Goal: Task Accomplishment & Management: Use online tool/utility

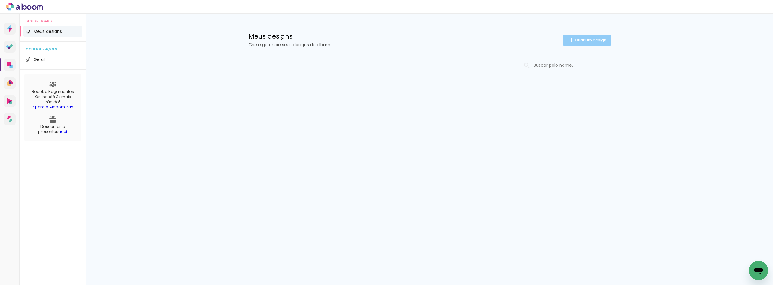
click at [583, 42] on span "Criar um design" at bounding box center [590, 40] width 31 height 4
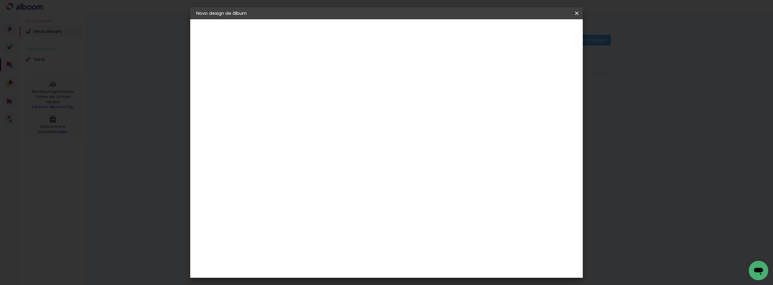
click at [295, 80] on input at bounding box center [295, 80] width 0 height 9
type input "Marcia e Familia 2025"
type paper-input "Marcia e Familia 2025"
click at [0, 0] on slot "Avançar" at bounding box center [0, 0] width 0 height 0
click at [0, 0] on slot "Tamanho Livre" at bounding box center [0, 0] width 0 height 0
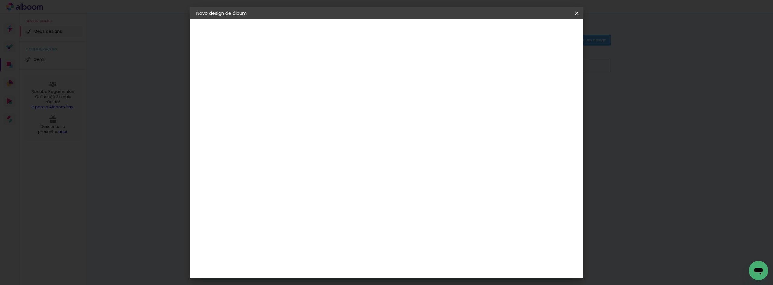
click at [0, 0] on slot "Avançar" at bounding box center [0, 0] width 0 height 0
drag, startPoint x: 282, startPoint y: 171, endPoint x: 272, endPoint y: 169, distance: 10.7
click at [272, 169] on input "30" at bounding box center [276, 171] width 16 height 9
type input "20"
type paper-input "20"
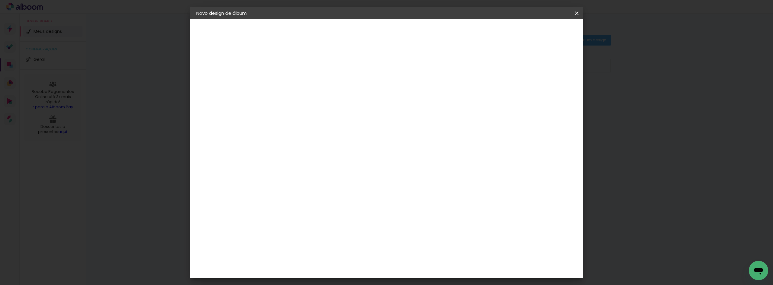
click at [509, 69] on div at bounding box center [505, 69] width 5 height 5
type paper-checkbox "on"
click at [539, 32] on span "Iniciar design" at bounding box center [524, 32] width 27 height 4
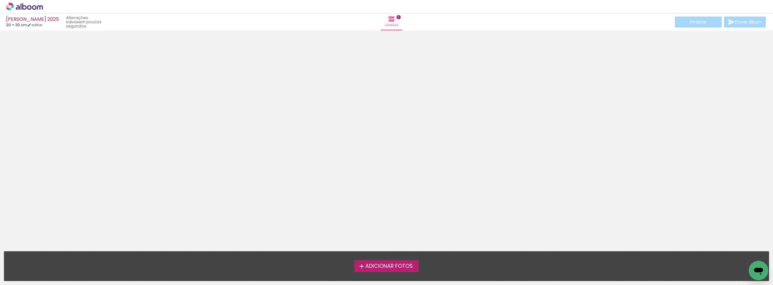
click at [379, 270] on label "Adicionar Fotos" at bounding box center [386, 265] width 64 height 11
click at [0, 0] on input "file" at bounding box center [0, 0] width 0 height 0
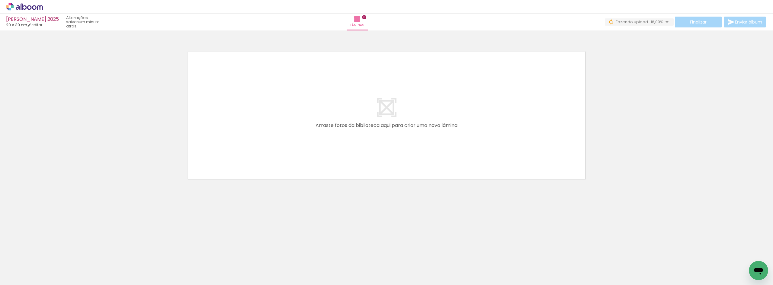
scroll to position [0, 969]
click at [38, 25] on link "editar" at bounding box center [34, 24] width 15 height 5
type input "20"
type input "60"
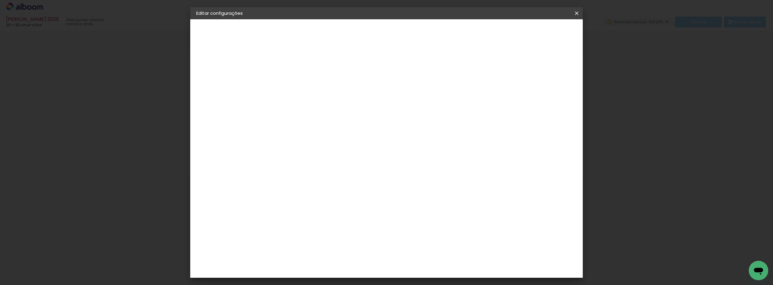
drag, startPoint x: 284, startPoint y: 150, endPoint x: 264, endPoint y: 151, distance: 19.9
click at [264, 19] on quentale-album-spec "Salvar configurações Salvar configurações" at bounding box center [386, 19] width 392 height 0
type input "24"
type paper-input "24"
click at [509, 70] on div at bounding box center [505, 69] width 5 height 5
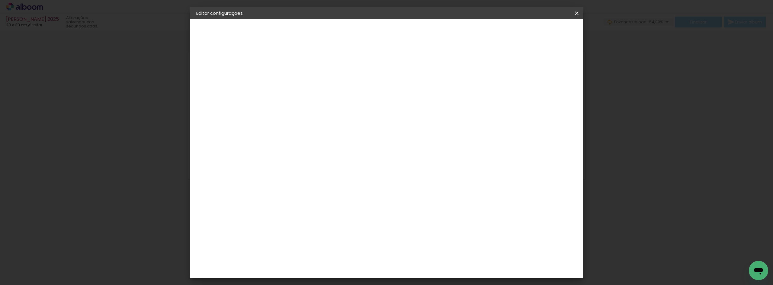
type paper-checkbox "on"
click at [539, 33] on span "Salvar configurações" at bounding box center [516, 32] width 45 height 4
click at [509, 72] on div at bounding box center [505, 69] width 5 height 5
click at [509, 71] on div at bounding box center [505, 69] width 5 height 5
click at [539, 31] on span "Salvar configurações" at bounding box center [516, 32] width 45 height 4
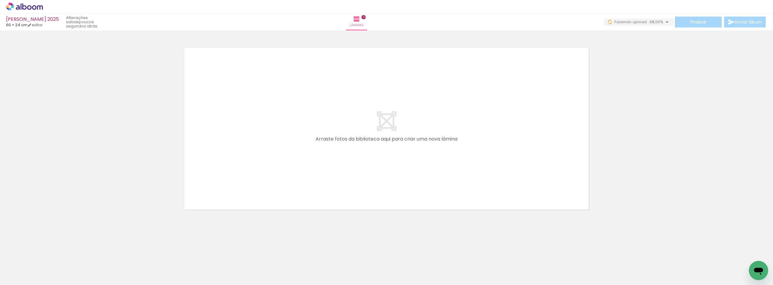
scroll to position [0, 969]
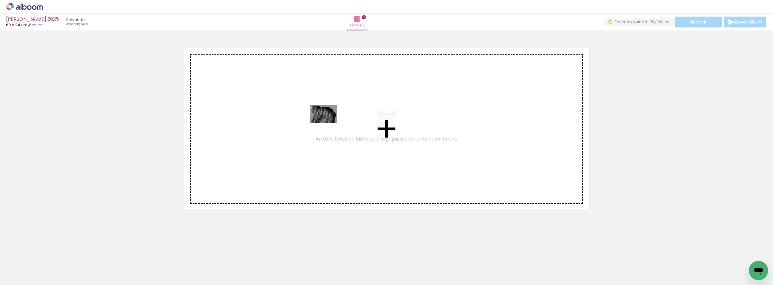
drag, startPoint x: 745, startPoint y: 265, endPoint x: 328, endPoint y: 123, distance: 440.8
click at [328, 123] on quentale-workspace at bounding box center [386, 142] width 773 height 285
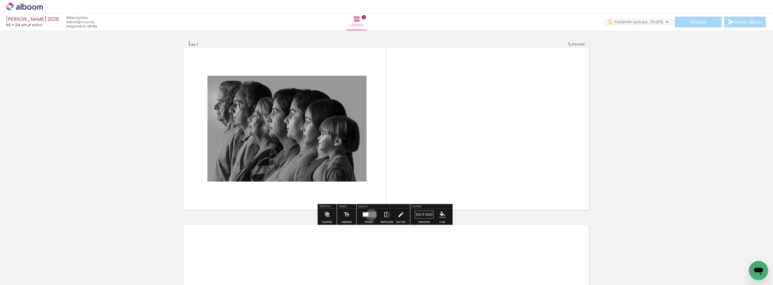
click at [370, 215] on quentale-layouter at bounding box center [369, 214] width 14 height 5
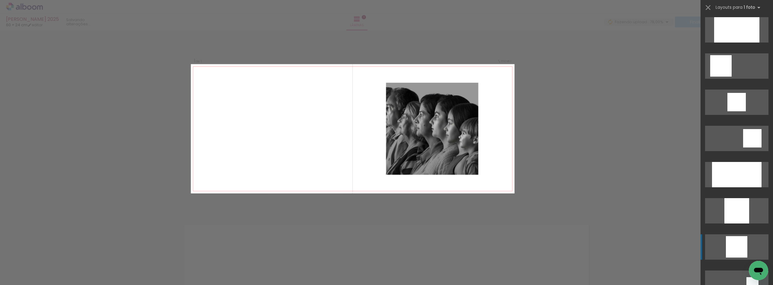
scroll to position [362, 0]
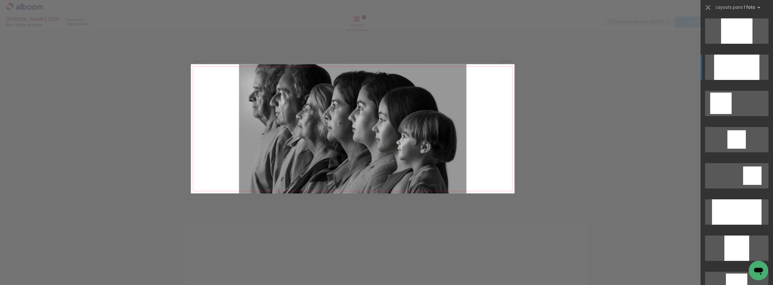
click at [746, 68] on div at bounding box center [736, 67] width 45 height 25
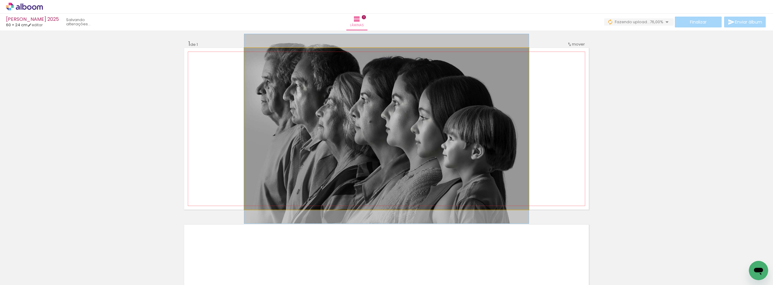
click at [487, 125] on quentale-photo at bounding box center [386, 129] width 284 height 162
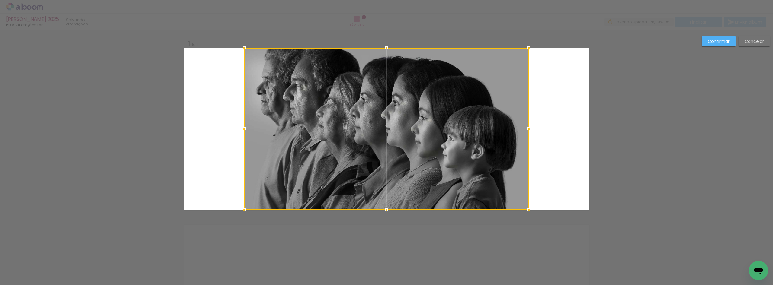
drag, startPoint x: 458, startPoint y: 111, endPoint x: 458, endPoint y: 118, distance: 6.3
click at [458, 118] on div at bounding box center [386, 129] width 284 height 162
click at [413, 148] on div at bounding box center [386, 129] width 284 height 162
drag, startPoint x: 403, startPoint y: 137, endPoint x: 403, endPoint y: 154, distance: 17.5
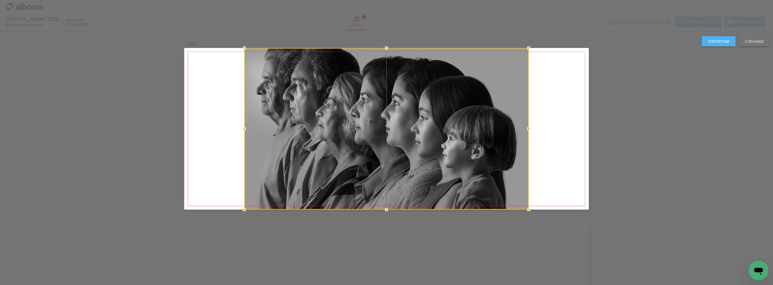
click at [403, 154] on div at bounding box center [386, 129] width 284 height 162
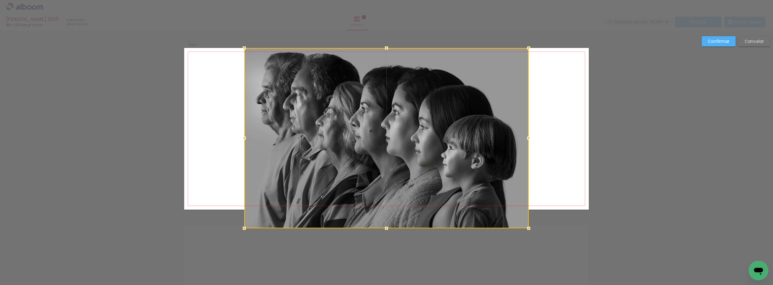
click at [384, 211] on div at bounding box center [386, 138] width 284 height 180
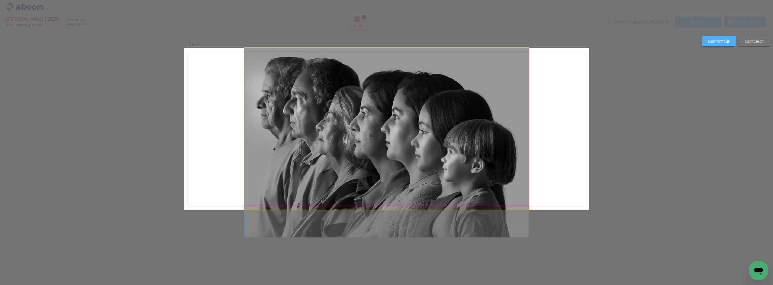
drag, startPoint x: 388, startPoint y: 154, endPoint x: 386, endPoint y: 175, distance: 21.0
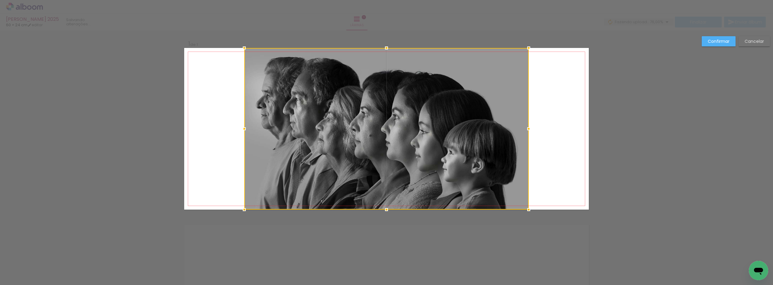
click at [394, 148] on div at bounding box center [386, 129] width 284 height 162
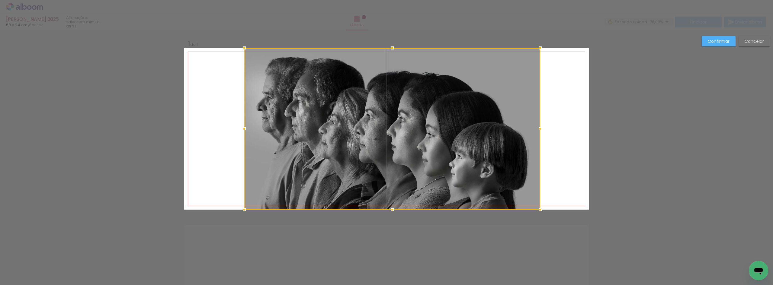
drag, startPoint x: 527, startPoint y: 130, endPoint x: 539, endPoint y: 130, distance: 11.5
click at [539, 130] on div at bounding box center [540, 129] width 12 height 12
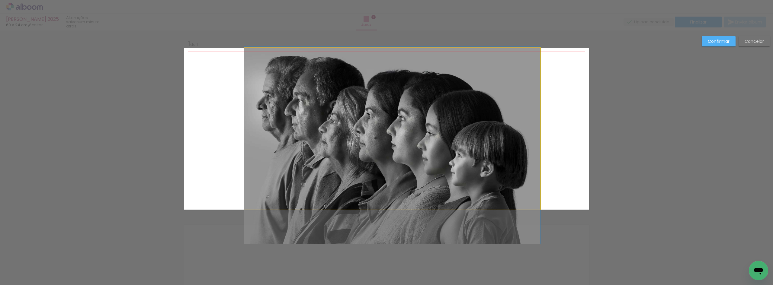
drag, startPoint x: 444, startPoint y: 126, endPoint x: 461, endPoint y: 125, distance: 16.9
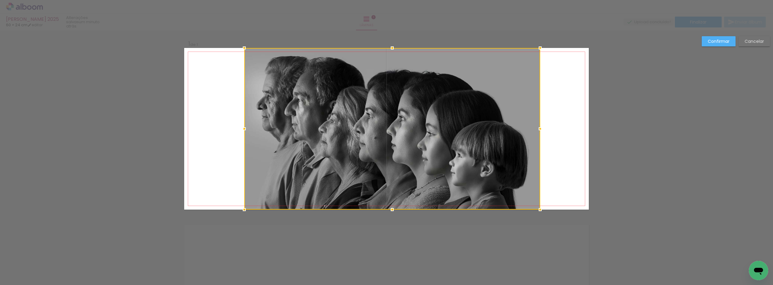
click at [413, 119] on div at bounding box center [392, 129] width 296 height 162
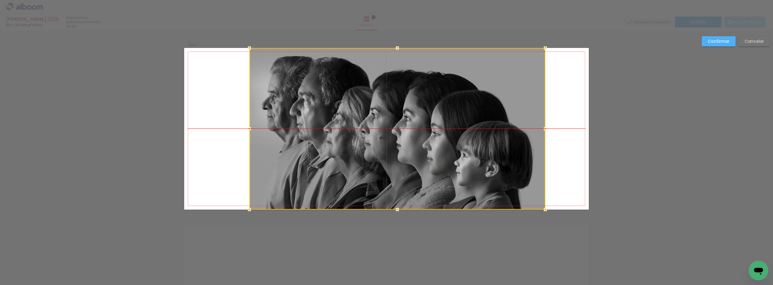
drag, startPoint x: 401, startPoint y: 118, endPoint x: 406, endPoint y: 118, distance: 5.2
click at [406, 118] on div at bounding box center [397, 129] width 296 height 162
click at [0, 0] on slot "Confirmar" at bounding box center [0, 0] width 0 height 0
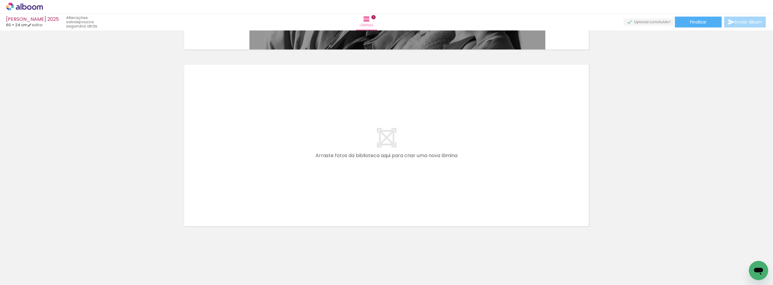
scroll to position [0, 258]
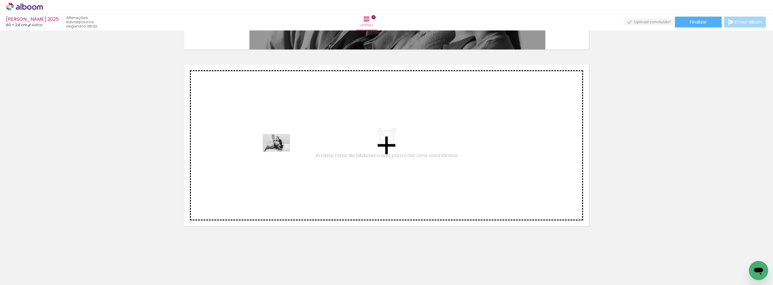
drag, startPoint x: 279, startPoint y: 226, endPoint x: 281, endPoint y: 152, distance: 74.3
click at [281, 152] on quentale-workspace at bounding box center [386, 142] width 773 height 285
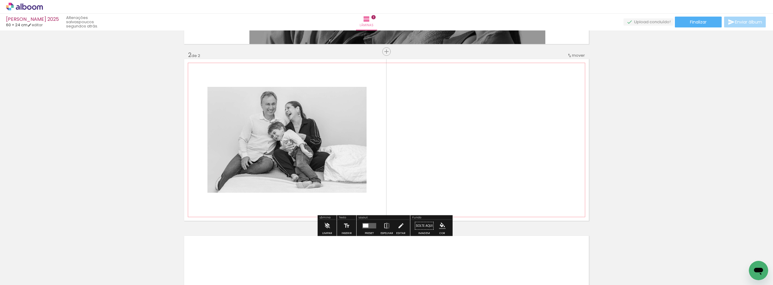
scroll to position [167, 0]
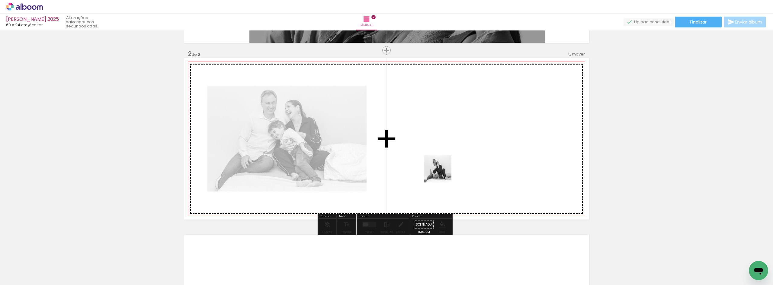
drag, startPoint x: 712, startPoint y: 263, endPoint x: 345, endPoint y: 166, distance: 379.3
click at [356, 164] on quentale-workspace at bounding box center [386, 142] width 773 height 285
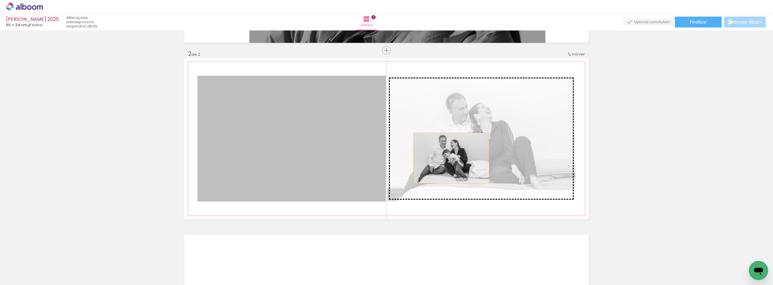
drag, startPoint x: 300, startPoint y: 157, endPoint x: 468, endPoint y: 159, distance: 168.4
click at [0, 0] on slot at bounding box center [0, 0] width 0 height 0
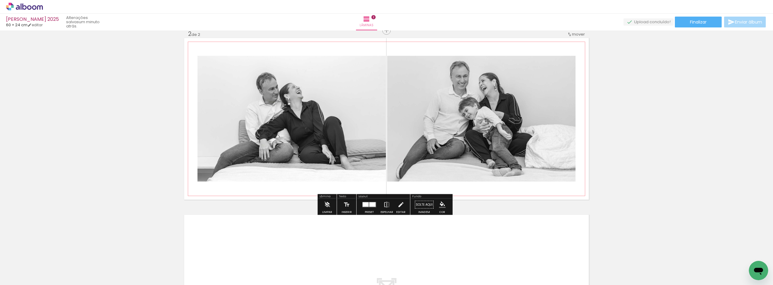
scroll to position [197, 0]
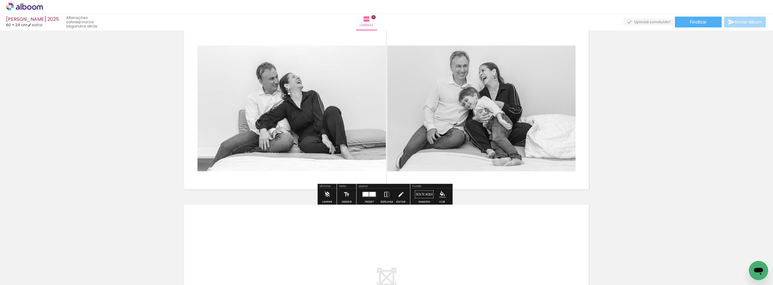
click at [439, 194] on iron-icon "color picker" at bounding box center [442, 194] width 7 height 7
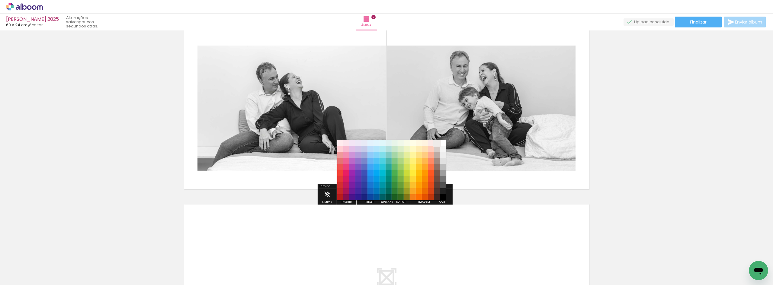
click at [435, 142] on paper-item "#efebe9" at bounding box center [437, 143] width 6 height 6
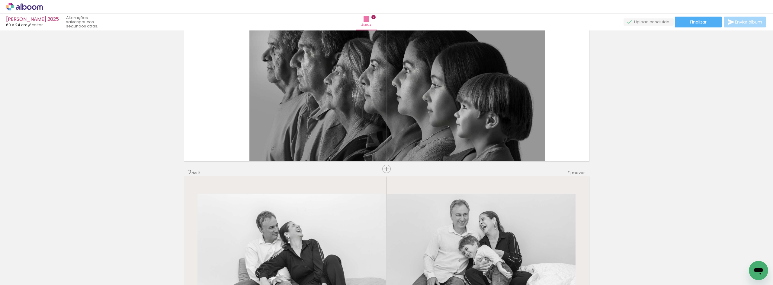
scroll to position [46, 0]
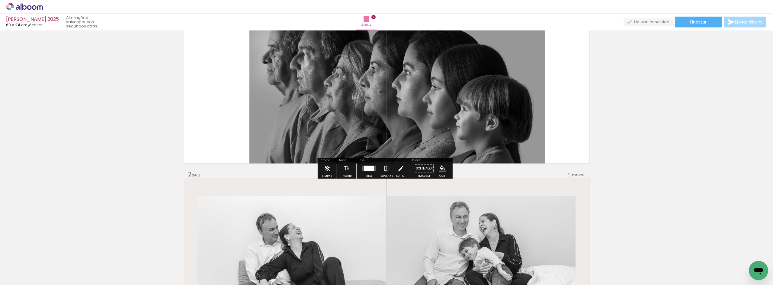
click at [437, 167] on paper-menu-button "#ffebee #ffcdd2 #ef9a9a #e57373 #ef5350 #f44336 #e53935 #d32f2f #c62828 #b71c1c…" at bounding box center [441, 168] width 11 height 11
click at [440, 169] on iron-icon "color picker" at bounding box center [442, 168] width 7 height 7
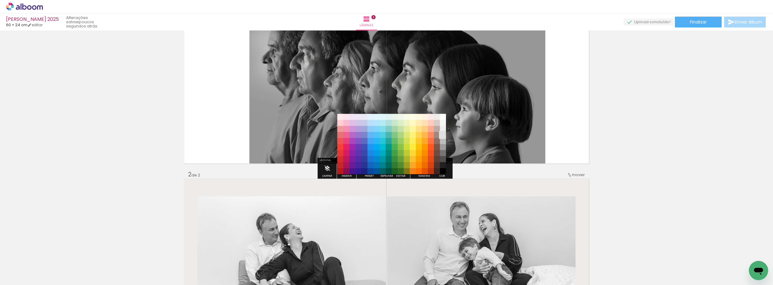
click at [442, 136] on paper-item "#e0e0e0" at bounding box center [443, 135] width 6 height 6
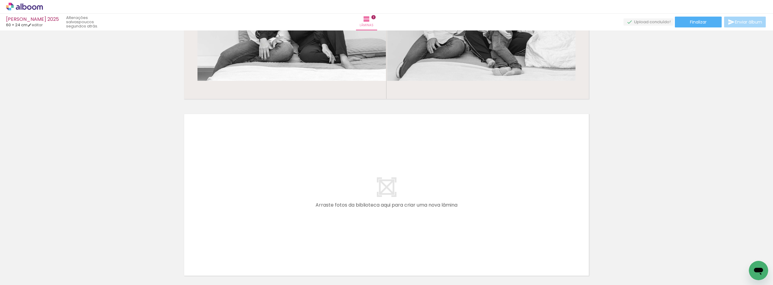
scroll to position [0, 198]
drag, startPoint x: 370, startPoint y: 258, endPoint x: 322, endPoint y: 195, distance: 78.6
click at [322, 195] on quentale-workspace at bounding box center [386, 142] width 773 height 285
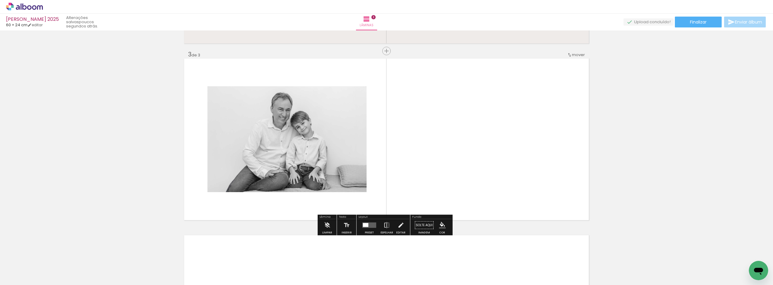
scroll to position [344, 0]
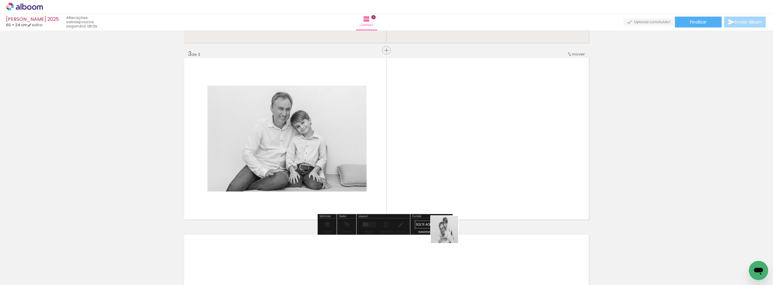
drag, startPoint x: 445, startPoint y: 258, endPoint x: 465, endPoint y: 186, distance: 74.3
click at [465, 186] on quentale-workspace at bounding box center [386, 142] width 773 height 285
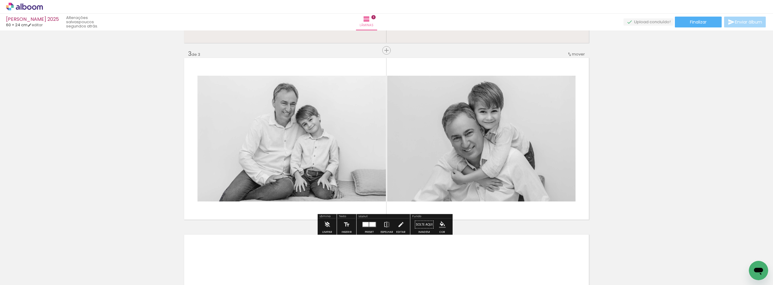
click at [439, 222] on iron-icon "color picker" at bounding box center [442, 225] width 7 height 7
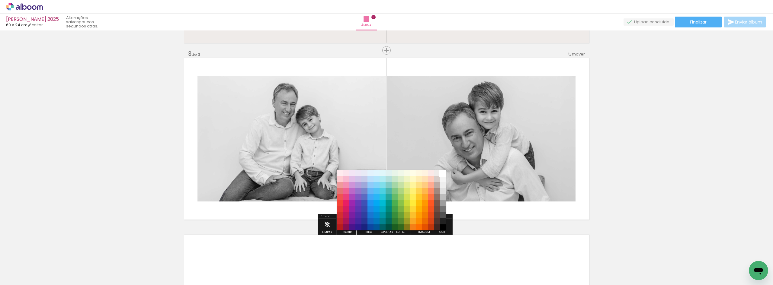
click at [443, 173] on paper-item "#ffffff" at bounding box center [443, 173] width 6 height 6
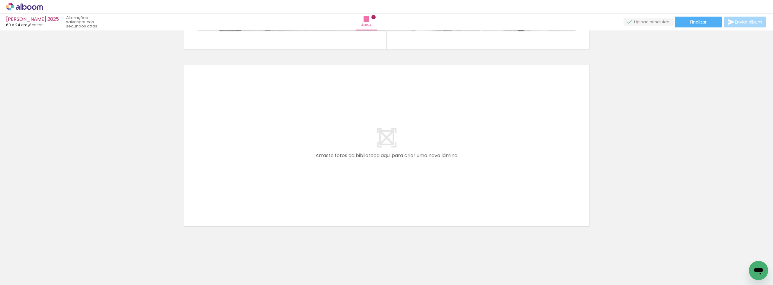
scroll to position [0, 0]
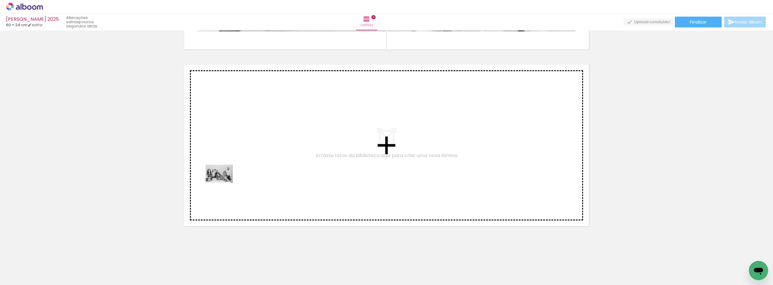
drag, startPoint x: 197, startPoint y: 268, endPoint x: 224, endPoint y: 183, distance: 89.3
click at [224, 183] on quentale-workspace at bounding box center [386, 142] width 773 height 285
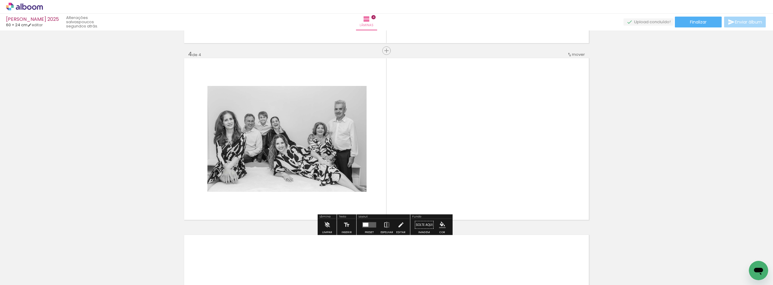
scroll to position [521, 0]
drag, startPoint x: 365, startPoint y: 271, endPoint x: 410, endPoint y: 191, distance: 91.3
click at [410, 191] on quentale-workspace at bounding box center [386, 142] width 773 height 285
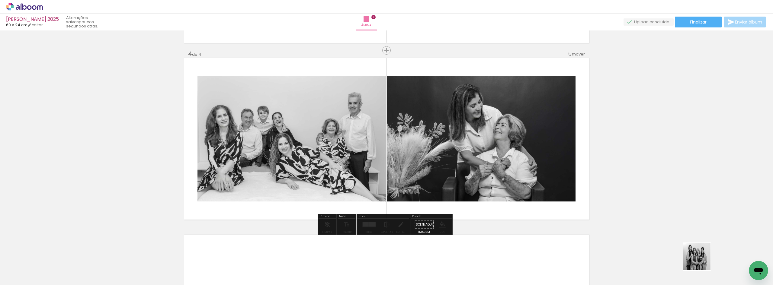
drag, startPoint x: 701, startPoint y: 261, endPoint x: 374, endPoint y: 164, distance: 340.9
click at [540, 191] on quentale-workspace at bounding box center [386, 142] width 773 height 285
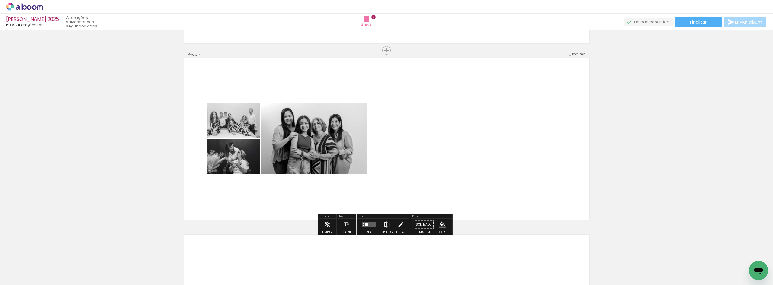
click at [365, 227] on quentale-layouter at bounding box center [369, 224] width 14 height 5
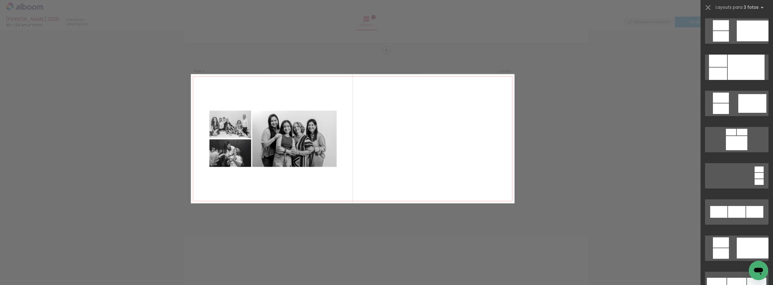
scroll to position [0, 0]
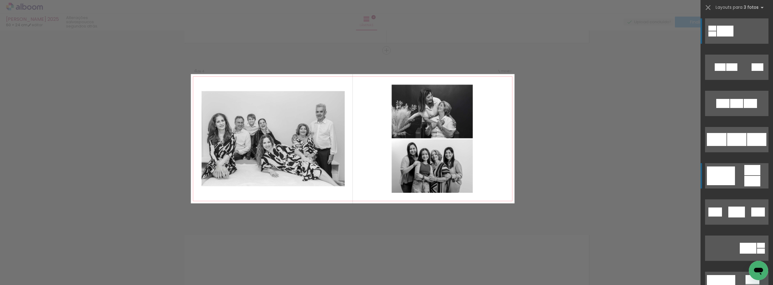
click at [749, 178] on div at bounding box center [752, 181] width 16 height 11
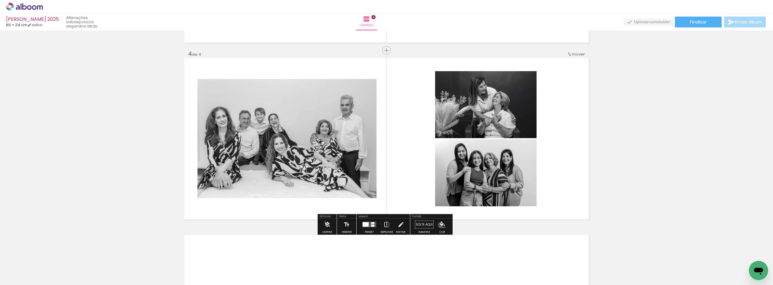
click at [439, 225] on iron-icon "color picker" at bounding box center [442, 225] width 7 height 7
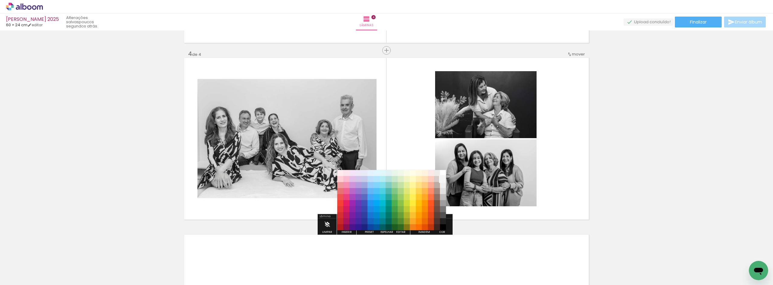
click at [443, 180] on paper-item "#f5f5f5" at bounding box center [443, 179] width 6 height 6
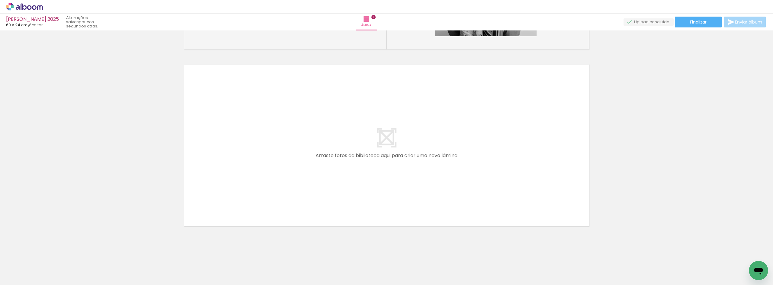
scroll to position [0, 741]
drag, startPoint x: 373, startPoint y: 269, endPoint x: 326, endPoint y: 186, distance: 95.3
click at [326, 186] on quentale-workspace at bounding box center [386, 142] width 773 height 285
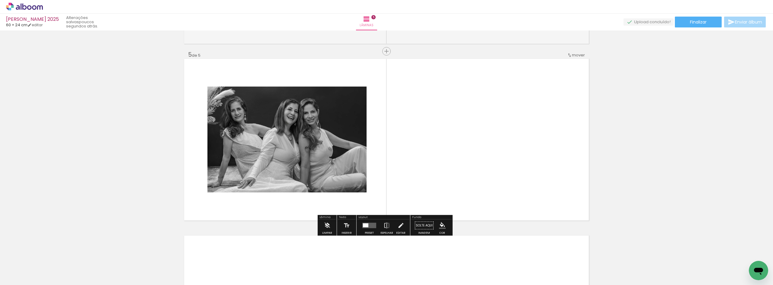
scroll to position [697, 0]
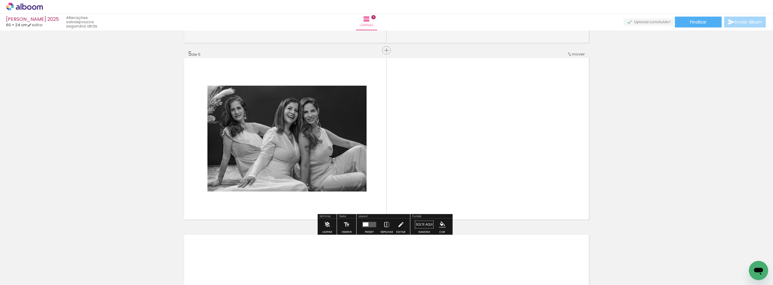
drag, startPoint x: 406, startPoint y: 263, endPoint x: 426, endPoint y: 162, distance: 102.7
click at [426, 162] on quentale-workspace at bounding box center [386, 142] width 773 height 285
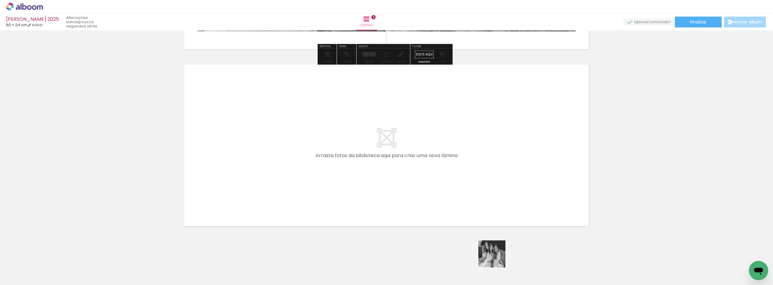
drag, startPoint x: 503, startPoint y: 270, endPoint x: 337, endPoint y: 164, distance: 197.6
click at [337, 164] on quentale-workspace at bounding box center [386, 142] width 773 height 285
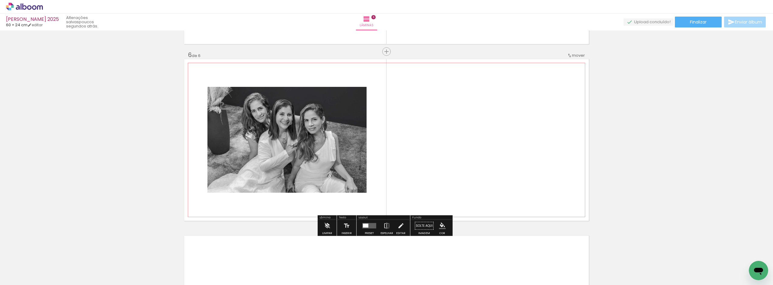
scroll to position [874, 0]
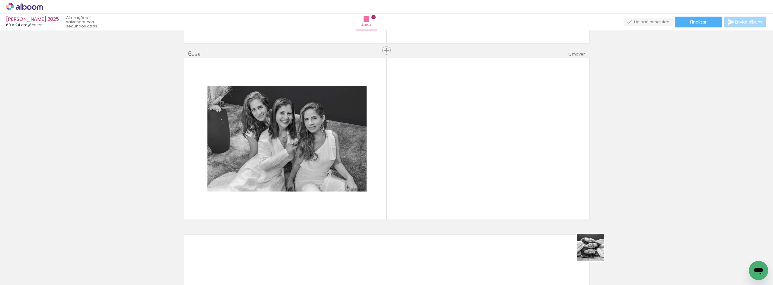
drag, startPoint x: 609, startPoint y: 268, endPoint x: 471, endPoint y: 144, distance: 184.9
click at [484, 149] on quentale-workspace at bounding box center [386, 142] width 773 height 285
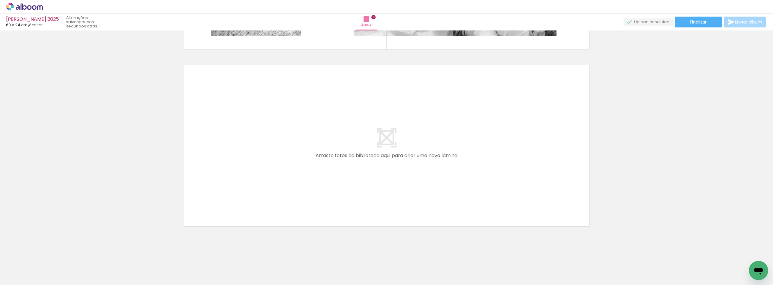
scroll to position [0, 0]
drag, startPoint x: 132, startPoint y: 269, endPoint x: 278, endPoint y: 145, distance: 192.0
click at [278, 145] on quentale-workspace at bounding box center [386, 142] width 773 height 285
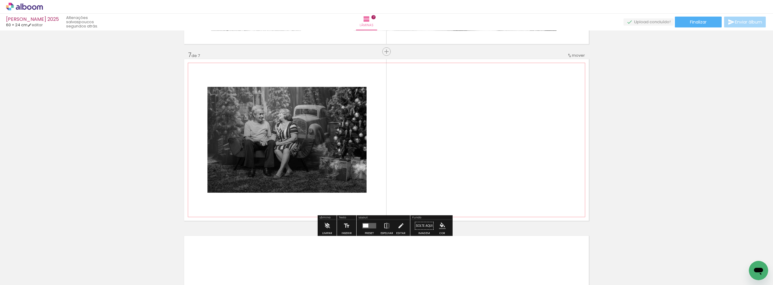
scroll to position [1051, 0]
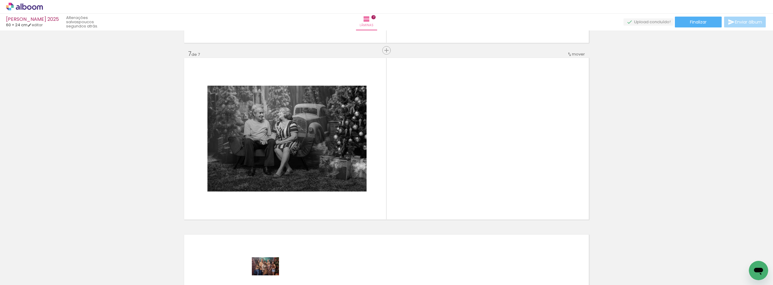
drag, startPoint x: 240, startPoint y: 280, endPoint x: 259, endPoint y: 275, distance: 20.4
click at [0, 0] on slot at bounding box center [0, 0] width 0 height 0
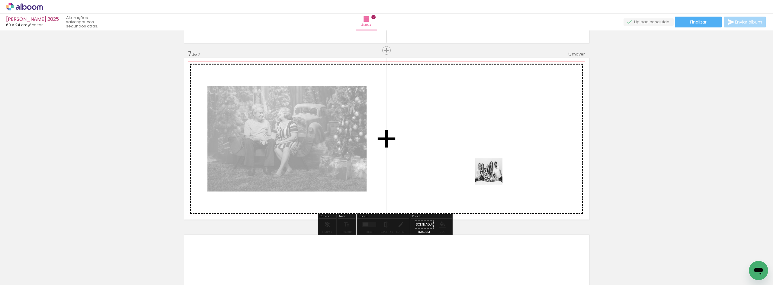
drag, startPoint x: 513, startPoint y: 267, endPoint x: 488, endPoint y: 166, distance: 104.1
click at [488, 166] on quentale-workspace at bounding box center [386, 142] width 773 height 285
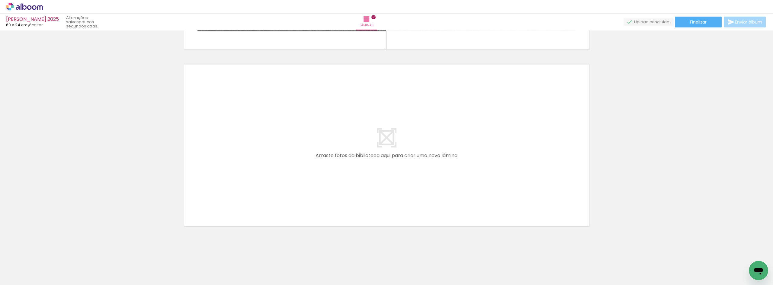
scroll to position [0, 350]
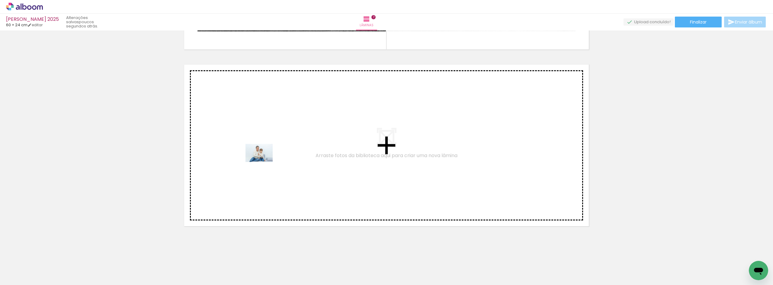
drag, startPoint x: 251, startPoint y: 267, endPoint x: 264, endPoint y: 162, distance: 106.4
click at [264, 162] on quentale-workspace at bounding box center [386, 142] width 773 height 285
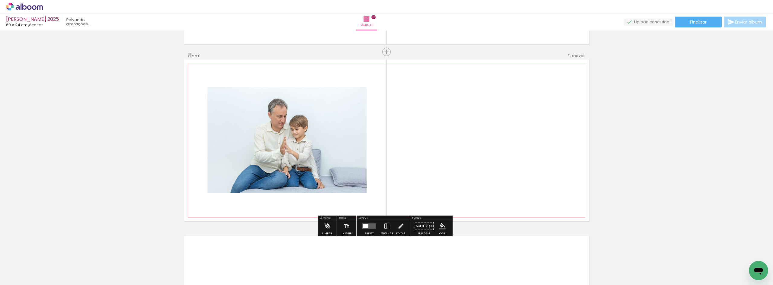
scroll to position [1228, 0]
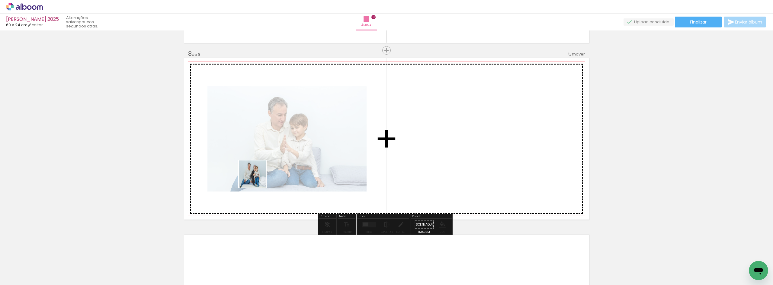
drag, startPoint x: 154, startPoint y: 262, endPoint x: 324, endPoint y: 136, distance: 211.9
click at [319, 136] on quentale-workspace at bounding box center [386, 142] width 773 height 285
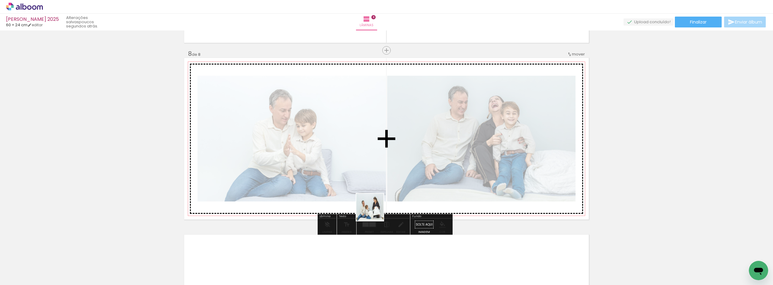
drag, startPoint x: 324, startPoint y: 273, endPoint x: 457, endPoint y: 142, distance: 186.9
click at [437, 157] on quentale-workspace at bounding box center [386, 142] width 773 height 285
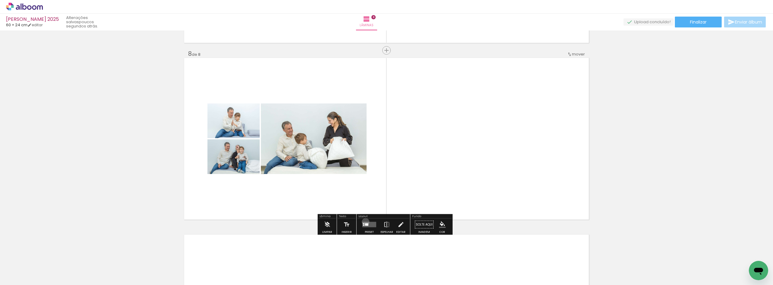
click at [364, 222] on quentale-layouter at bounding box center [369, 224] width 14 height 5
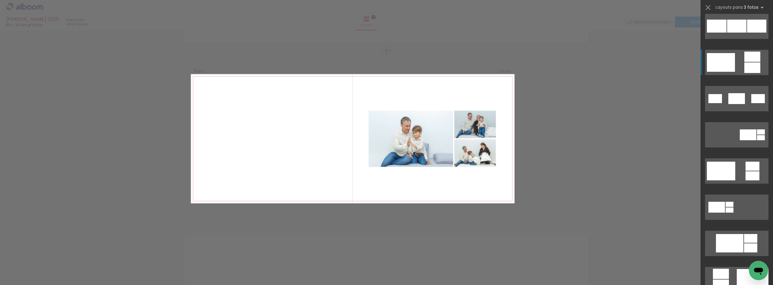
scroll to position [121, 0]
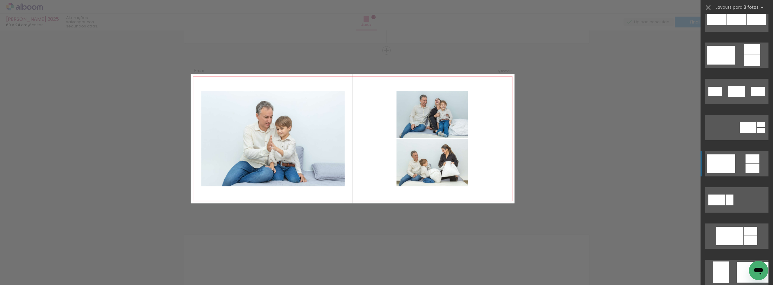
click at [738, 167] on quentale-layouter at bounding box center [736, 163] width 63 height 25
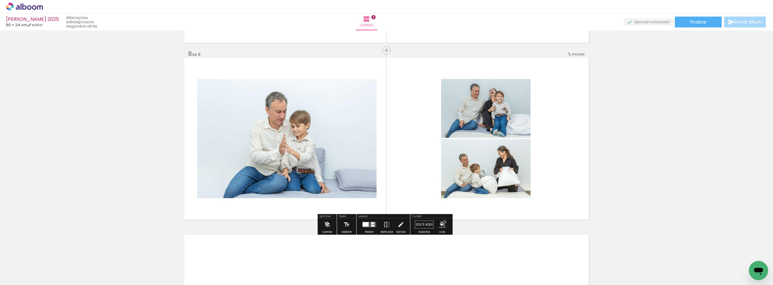
click at [442, 223] on iron-icon "color picker" at bounding box center [442, 225] width 7 height 7
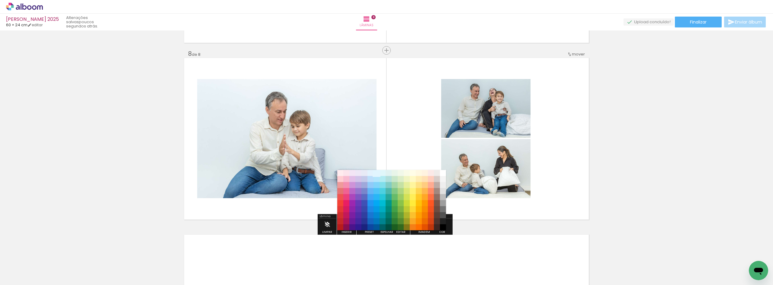
click at [376, 175] on paper-item "#e1f5fe" at bounding box center [376, 173] width 6 height 6
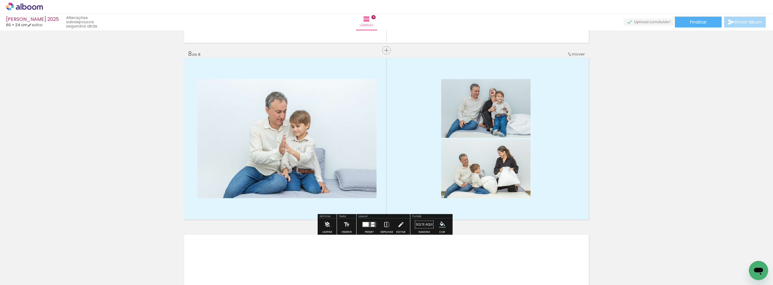
click at [439, 223] on iron-icon "color picker" at bounding box center [442, 225] width 7 height 7
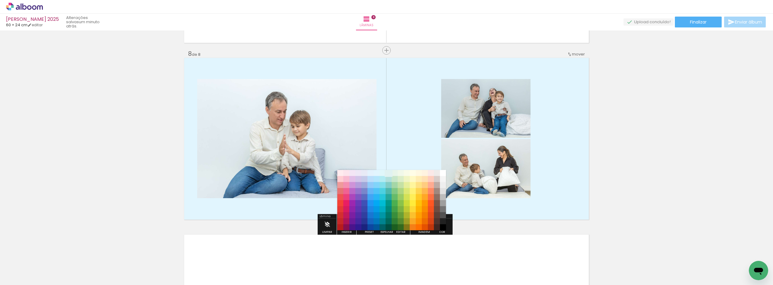
click at [388, 173] on paper-item "#e0f2f1" at bounding box center [388, 173] width 6 height 6
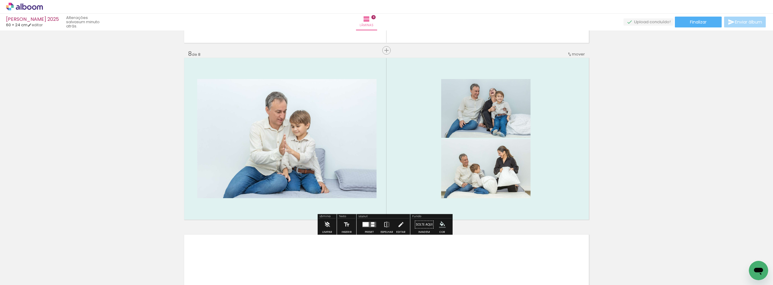
click at [440, 224] on iron-icon "color picker" at bounding box center [442, 225] width 7 height 7
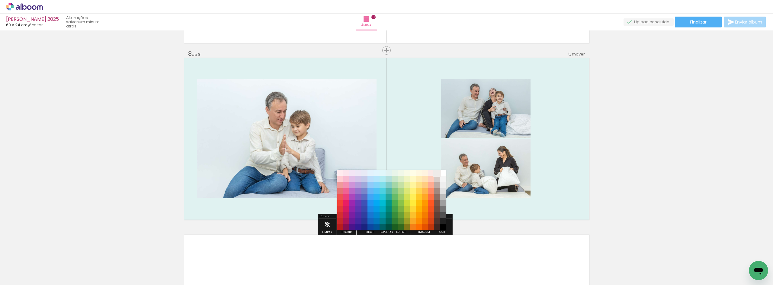
click at [436, 172] on paper-item "#efebe9" at bounding box center [437, 173] width 6 height 6
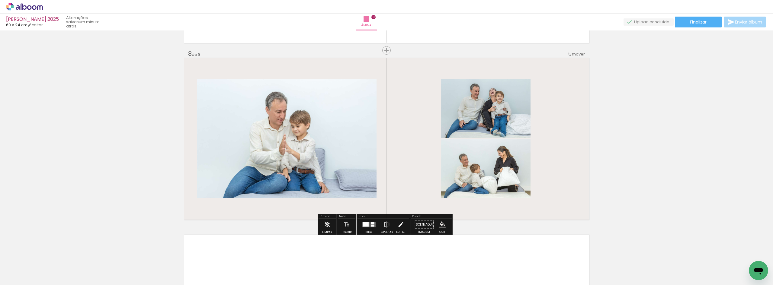
click at [439, 224] on iron-icon "color picker" at bounding box center [442, 225] width 7 height 7
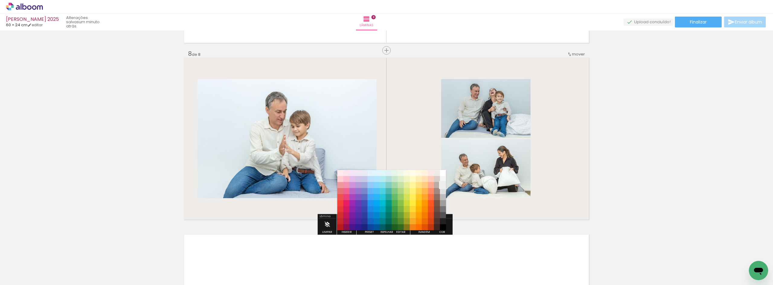
click at [442, 187] on paper-item "#eeeeee" at bounding box center [443, 185] width 6 height 6
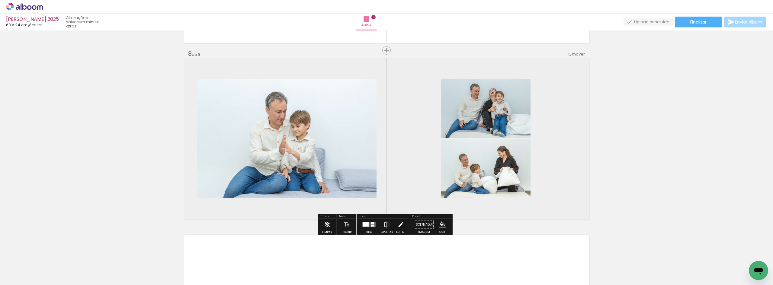
click at [439, 225] on iron-icon "color picker" at bounding box center [442, 225] width 7 height 7
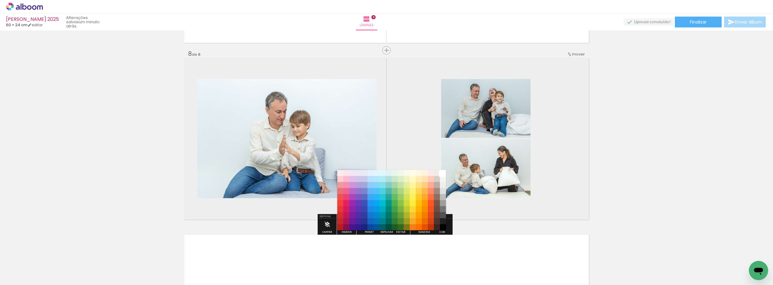
click at [441, 174] on paper-item "#ffffff" at bounding box center [443, 173] width 6 height 6
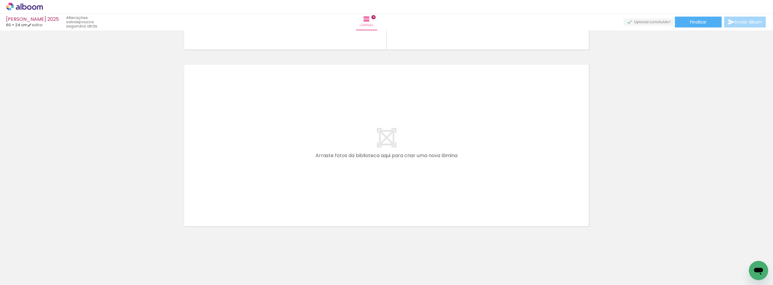
scroll to position [0, 0]
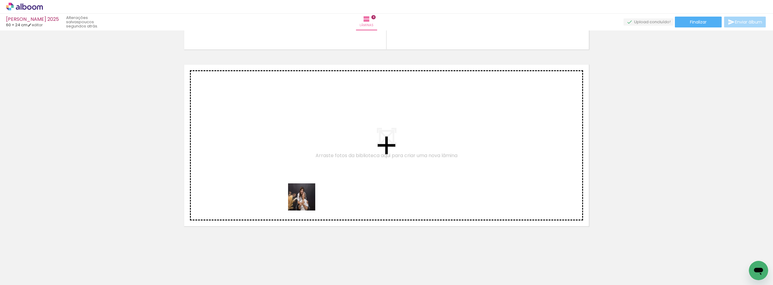
drag, startPoint x: 301, startPoint y: 267, endPoint x: 307, endPoint y: 149, distance: 118.5
click at [307, 149] on quentale-workspace at bounding box center [386, 142] width 773 height 285
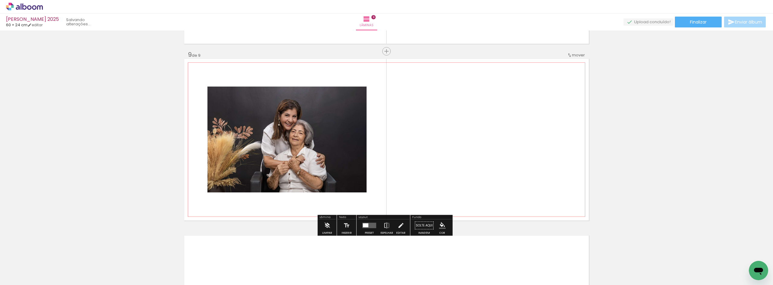
scroll to position [1405, 0]
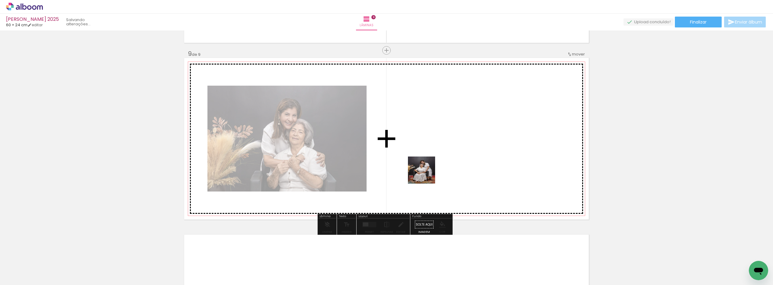
drag, startPoint x: 435, startPoint y: 270, endPoint x: 420, endPoint y: 153, distance: 118.6
click at [421, 154] on quentale-workspace at bounding box center [386, 142] width 773 height 285
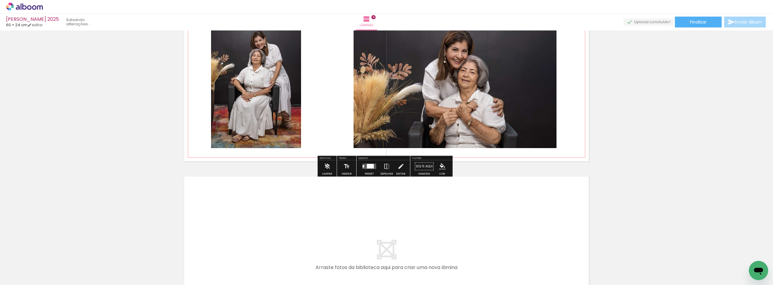
scroll to position [1465, 0]
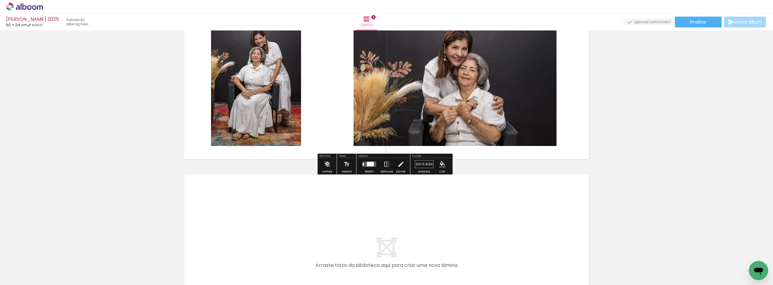
click at [440, 161] on iron-icon "color picker" at bounding box center [442, 164] width 7 height 7
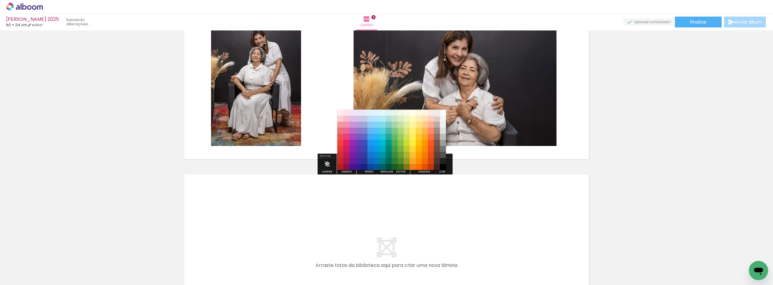
click at [438, 113] on paper-item "#efebe9" at bounding box center [437, 113] width 6 height 6
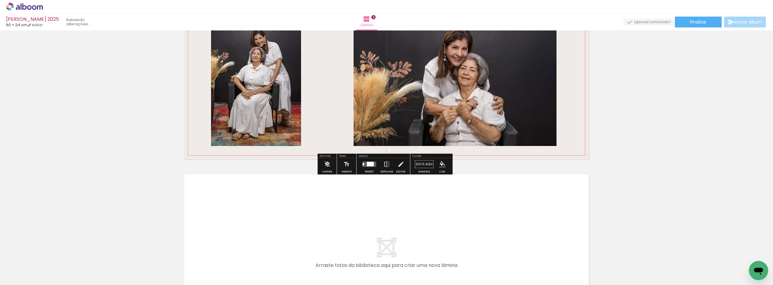
scroll to position [1433, 0]
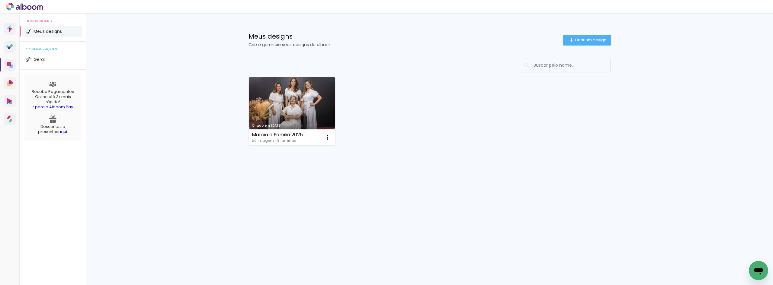
click at [290, 106] on link "Criado em [DATE]" at bounding box center [292, 111] width 87 height 68
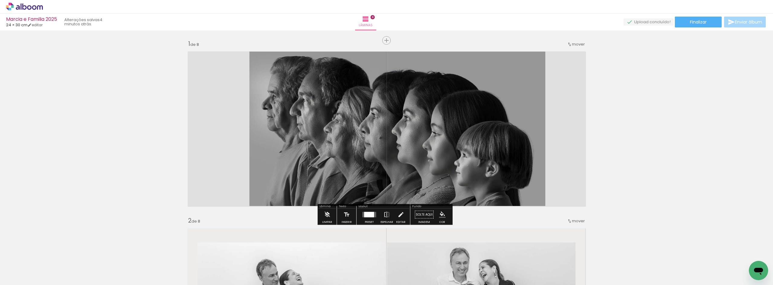
click at [409, 131] on quentale-photo at bounding box center [397, 129] width 296 height 162
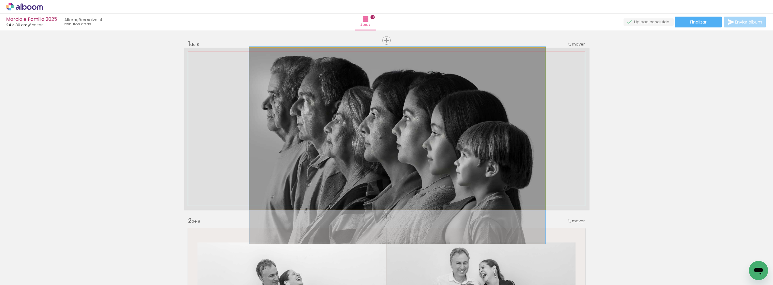
click at [409, 131] on quentale-photo at bounding box center [397, 129] width 296 height 162
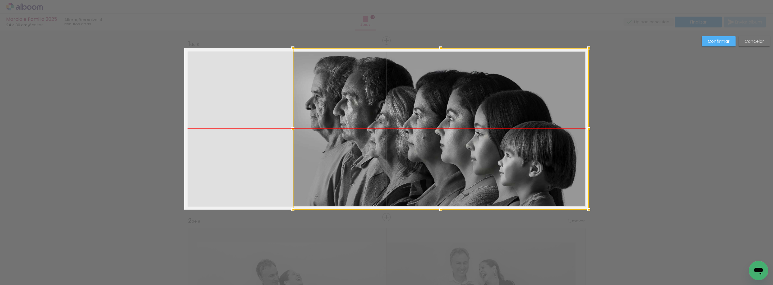
drag, startPoint x: 402, startPoint y: 131, endPoint x: 455, endPoint y: 131, distance: 53.7
click at [455, 131] on div at bounding box center [441, 129] width 296 height 162
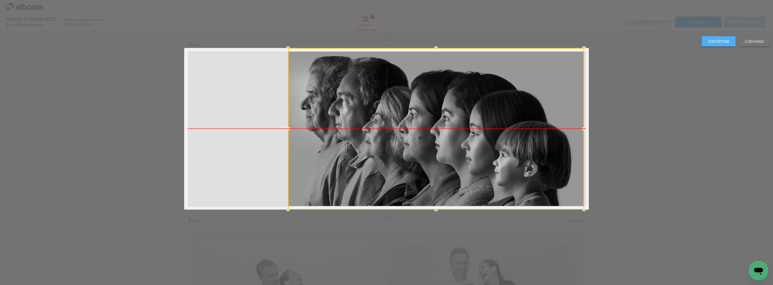
drag, startPoint x: 444, startPoint y: 131, endPoint x: 439, endPoint y: 131, distance: 4.8
click at [439, 131] on div at bounding box center [436, 129] width 296 height 162
click at [0, 0] on slot "Confirmar" at bounding box center [0, 0] width 0 height 0
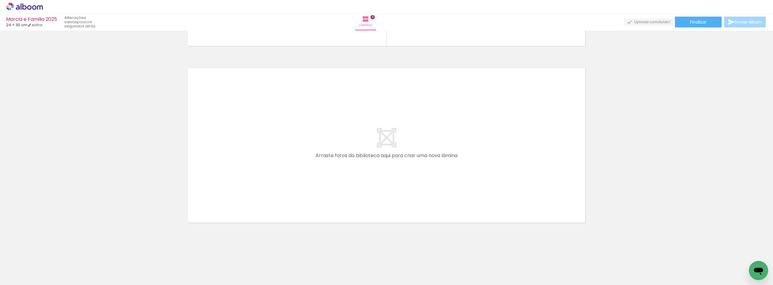
scroll to position [0, 401]
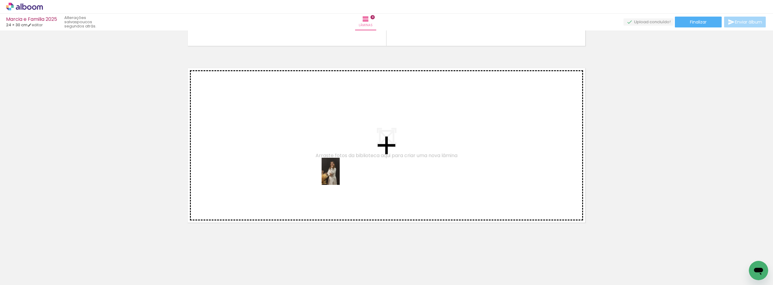
drag, startPoint x: 340, startPoint y: 269, endPoint x: 340, endPoint y: 172, distance: 96.6
click at [340, 172] on quentale-workspace at bounding box center [386, 142] width 773 height 285
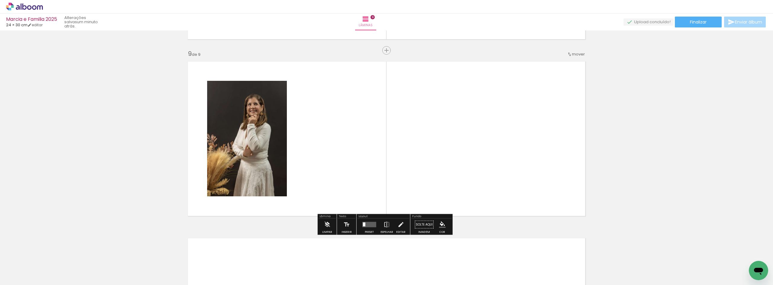
scroll to position [0, 176]
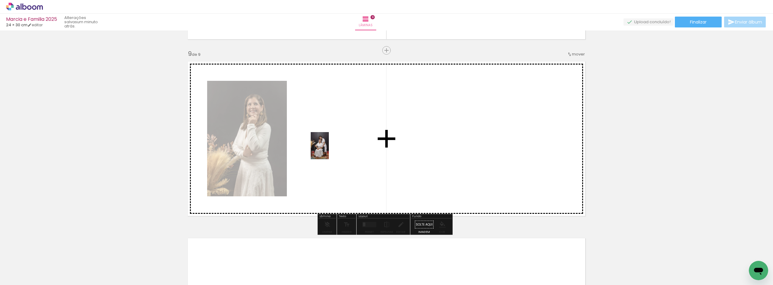
drag, startPoint x: 261, startPoint y: 266, endPoint x: 330, endPoint y: 147, distance: 137.4
click at [330, 147] on quentale-workspace at bounding box center [386, 142] width 773 height 285
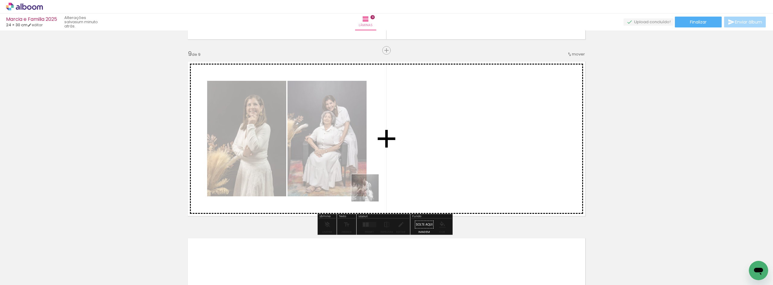
drag, startPoint x: 193, startPoint y: 270, endPoint x: 475, endPoint y: 152, distance: 306.2
click at [475, 152] on quentale-workspace at bounding box center [386, 142] width 773 height 285
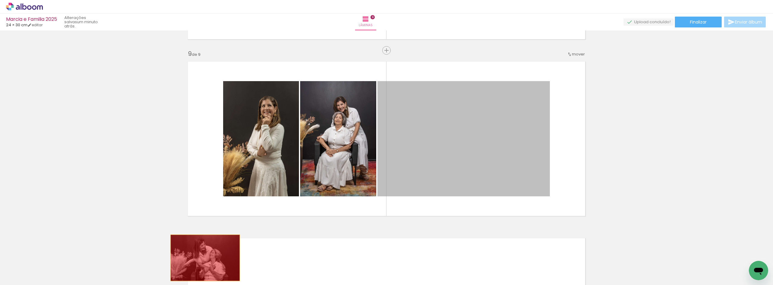
drag, startPoint x: 454, startPoint y: 143, endPoint x: 203, endPoint y: 258, distance: 276.6
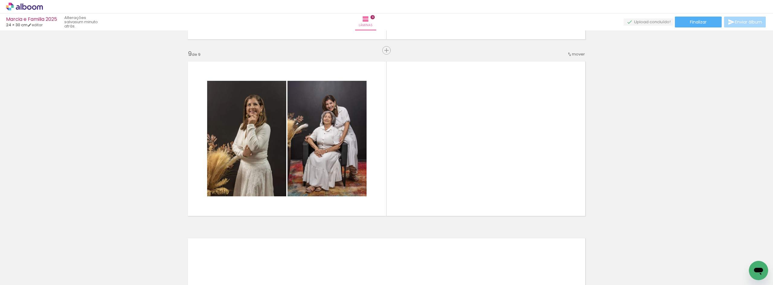
scroll to position [0, 904]
drag, startPoint x: 644, startPoint y: 263, endPoint x: 497, endPoint y: 151, distance: 185.2
click at [497, 151] on quentale-workspace at bounding box center [386, 142] width 773 height 285
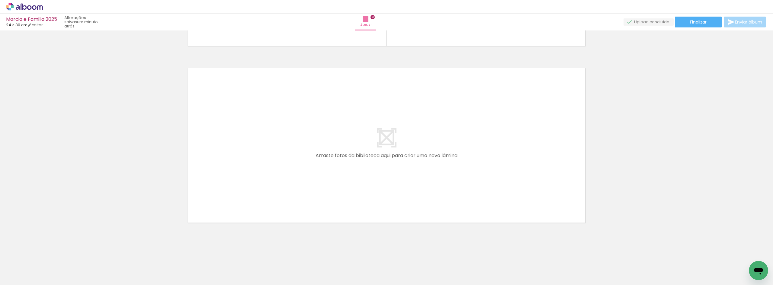
scroll to position [0, 486]
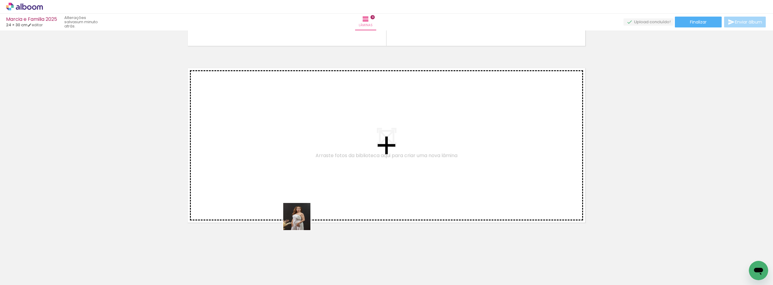
drag, startPoint x: 286, startPoint y: 264, endPoint x: 322, endPoint y: 167, distance: 103.4
click at [322, 167] on quentale-workspace at bounding box center [386, 142] width 773 height 285
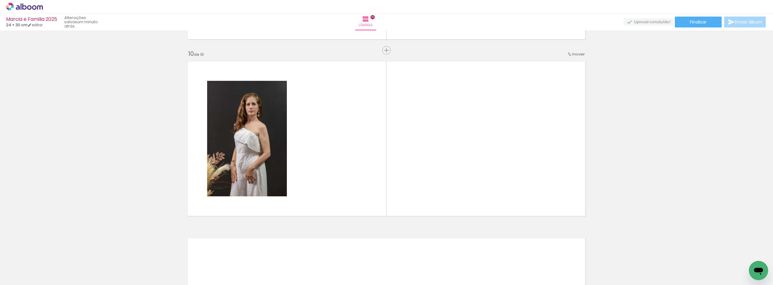
scroll to position [0, 969]
drag, startPoint x: 613, startPoint y: 261, endPoint x: 473, endPoint y: 161, distance: 171.3
click at [476, 157] on quentale-workspace at bounding box center [386, 142] width 773 height 285
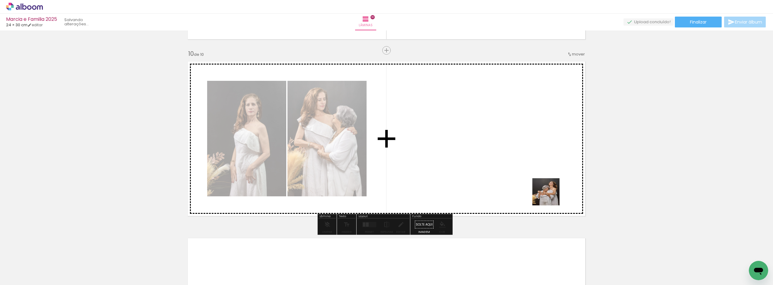
drag, startPoint x: 645, startPoint y: 264, endPoint x: 482, endPoint y: 169, distance: 189.0
click at [491, 171] on quentale-workspace at bounding box center [386, 142] width 773 height 285
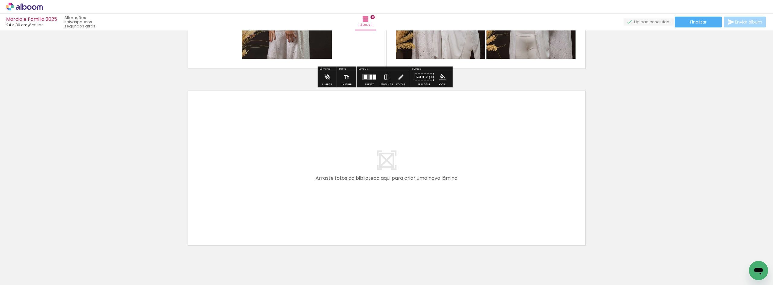
scroll to position [1733, 0]
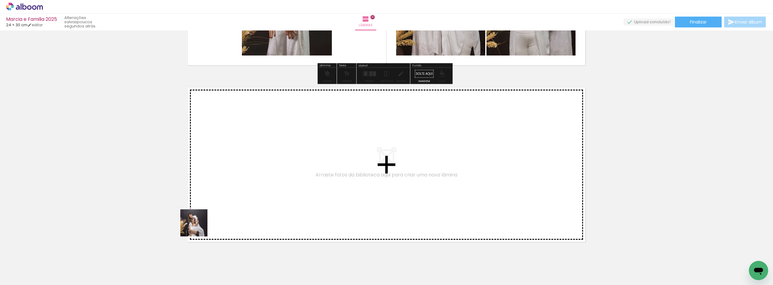
drag, startPoint x: 161, startPoint y: 266, endPoint x: 247, endPoint y: 167, distance: 130.5
click at [247, 167] on quentale-workspace at bounding box center [386, 142] width 773 height 285
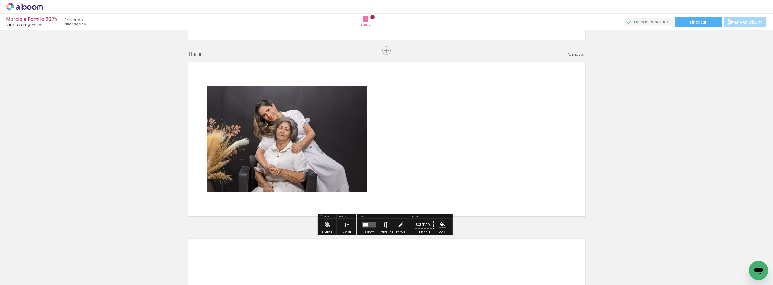
scroll to position [1758, 0]
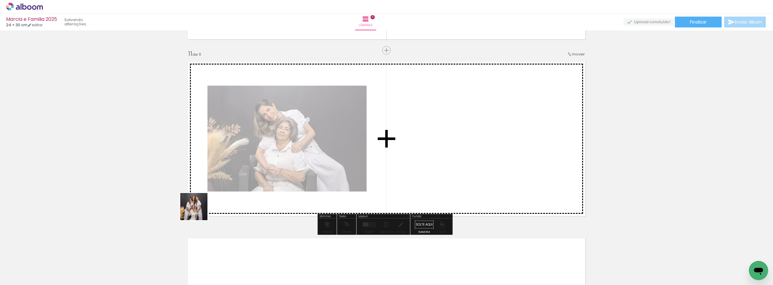
drag, startPoint x: 98, startPoint y: 268, endPoint x: 308, endPoint y: 164, distance: 235.0
click at [308, 164] on quentale-workspace at bounding box center [386, 142] width 773 height 285
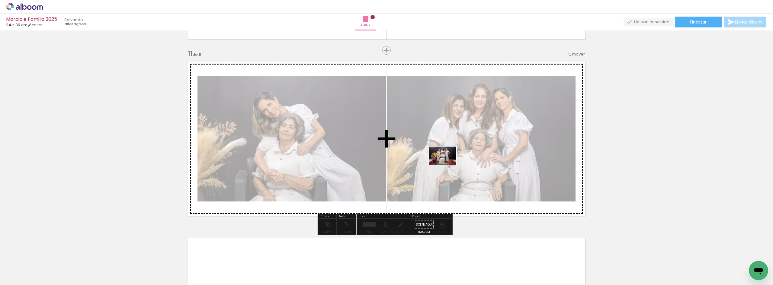
drag, startPoint x: 68, startPoint y: 267, endPoint x: 452, endPoint y: 164, distance: 397.8
click at [452, 164] on quentale-workspace at bounding box center [386, 142] width 773 height 285
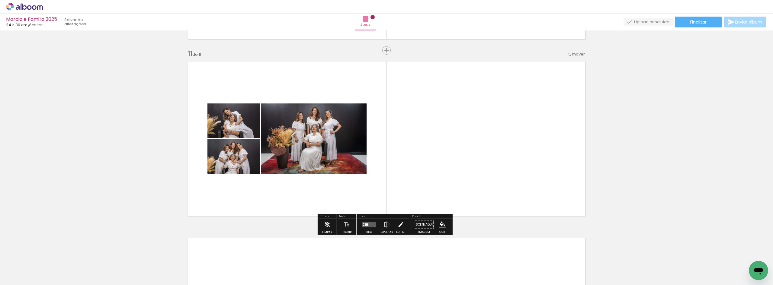
click at [371, 227] on quentale-layouter at bounding box center [369, 224] width 14 height 5
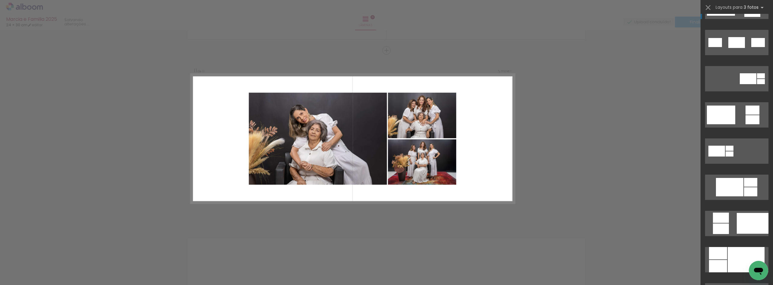
scroll to position [181, 0]
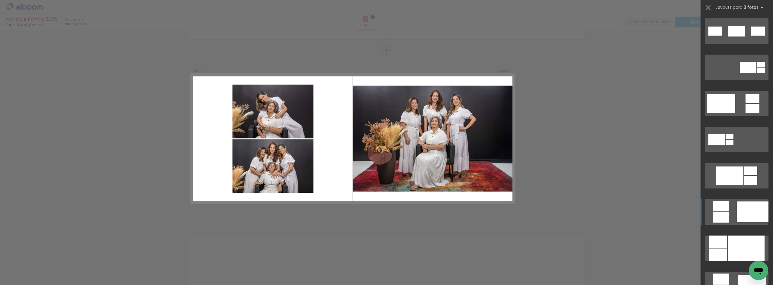
click at [741, 211] on div at bounding box center [752, 212] width 32 height 21
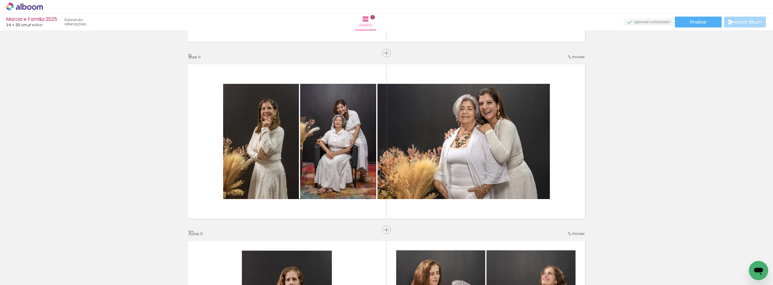
scroll to position [1385, 0]
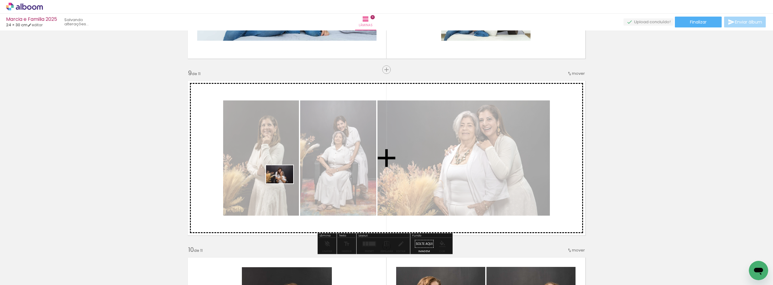
drag, startPoint x: 299, startPoint y: 271, endPoint x: 281, endPoint y: 180, distance: 92.4
click at [282, 181] on quentale-workspace at bounding box center [386, 142] width 773 height 285
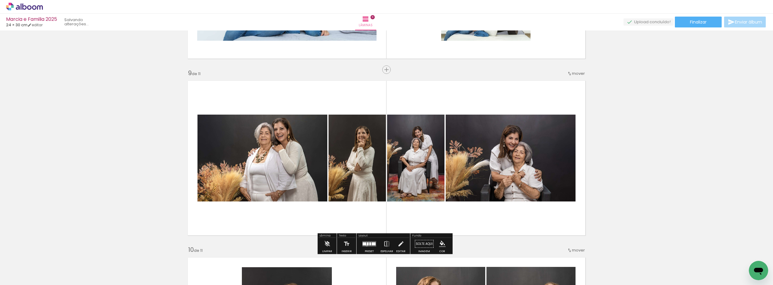
click at [367, 245] on div at bounding box center [368, 244] width 2 height 3
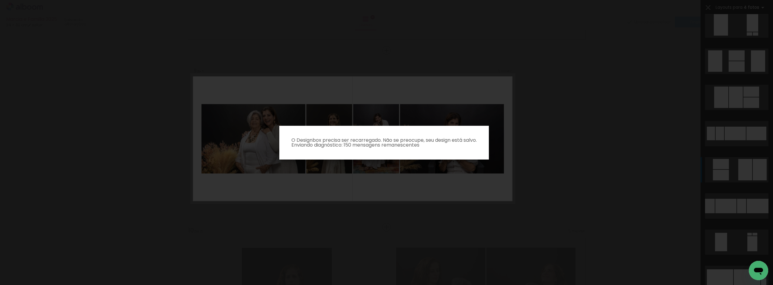
scroll to position [0, 0]
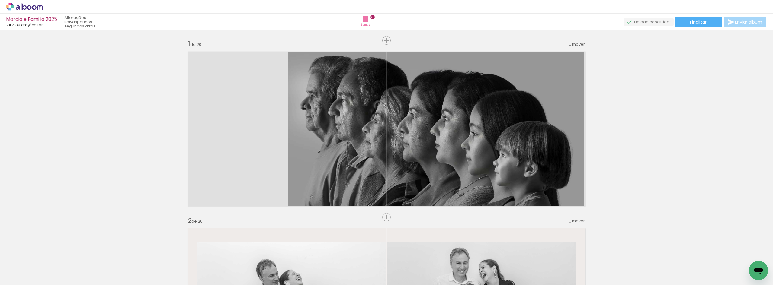
scroll to position [0, 888]
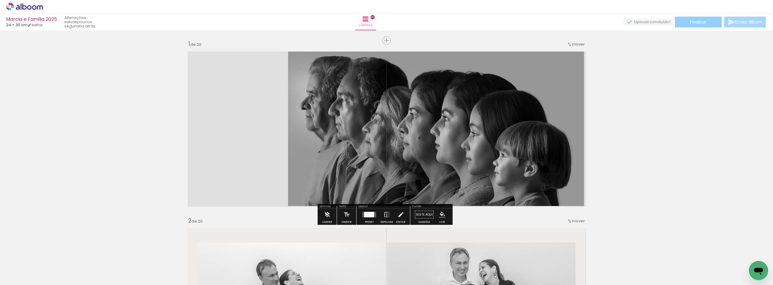
click at [690, 24] on span "Finalizar" at bounding box center [698, 22] width 17 height 4
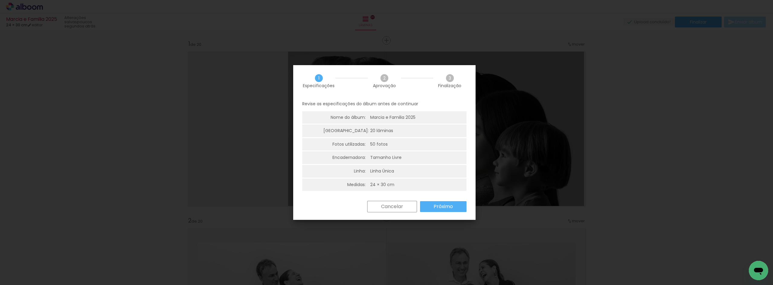
click at [651, 142] on iron-overlay-backdrop at bounding box center [386, 142] width 773 height 285
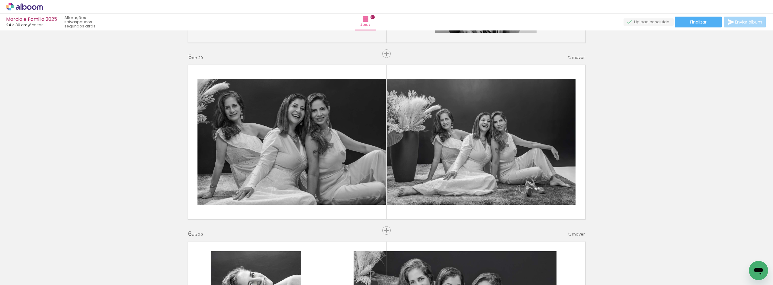
scroll to position [0, 0]
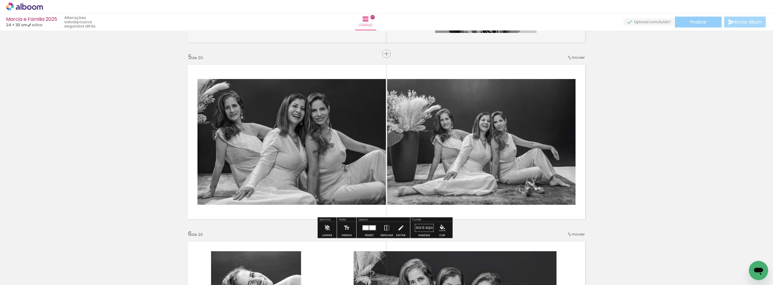
click at [690, 24] on span "Finalizar" at bounding box center [698, 22] width 17 height 4
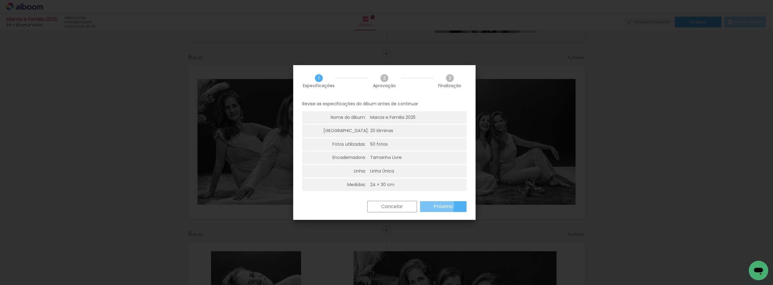
click at [0, 0] on slot "Próximo" at bounding box center [0, 0] width 0 height 0
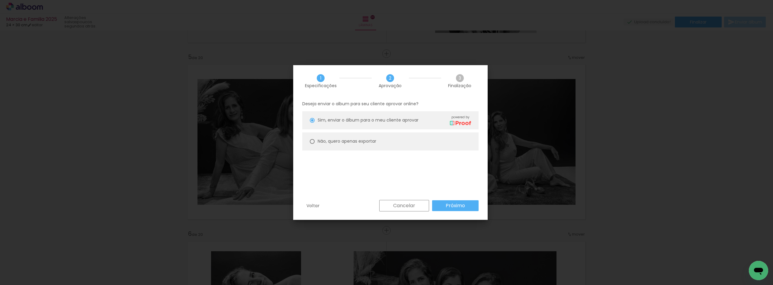
click at [313, 142] on div at bounding box center [312, 141] width 5 height 5
type paper-radio-button "on"
click at [0, 0] on slot "Próximo" at bounding box center [0, 0] width 0 height 0
type input "Alta, 300 DPI"
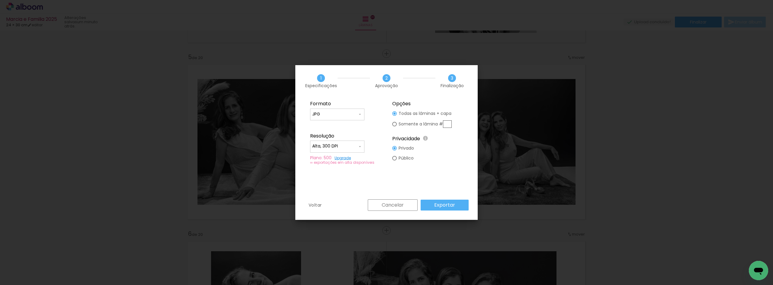
click at [394, 124] on div at bounding box center [394, 124] width 5 height 5
type paper-radio-button "on"
click at [394, 114] on div at bounding box center [394, 113] width 5 height 5
type paper-radio-button "on"
click at [0, 0] on slot "Exportar" at bounding box center [0, 0] width 0 height 0
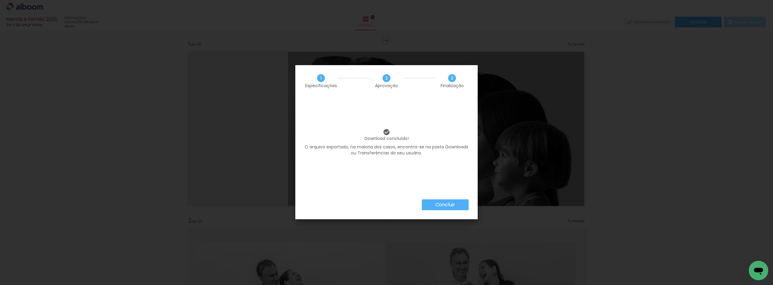
scroll to position [694, 0]
